Goal: Task Accomplishment & Management: Manage account settings

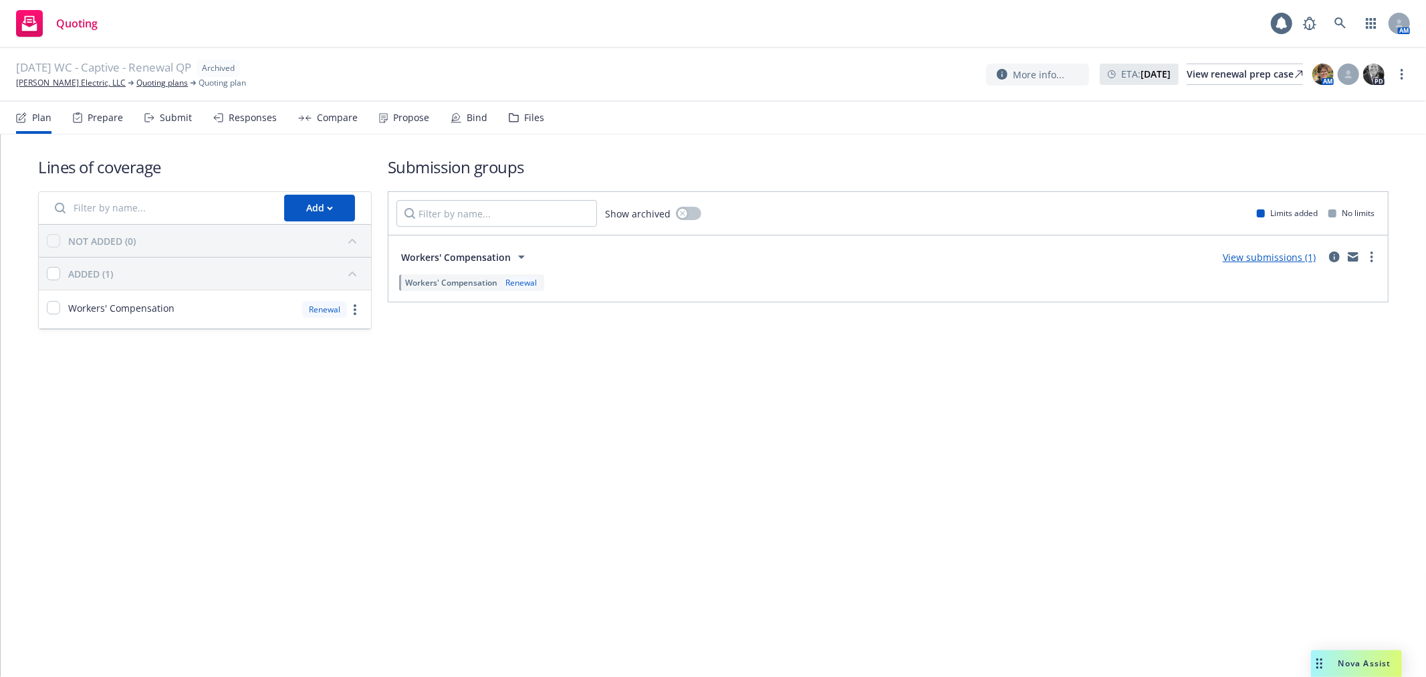
click at [473, 109] on div "Bind" at bounding box center [469, 118] width 37 height 32
